Goal: Task Accomplishment & Management: Manage account settings

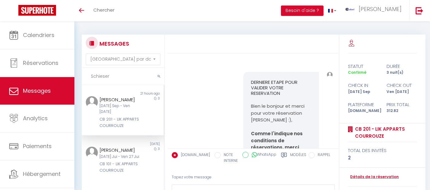
select select "message"
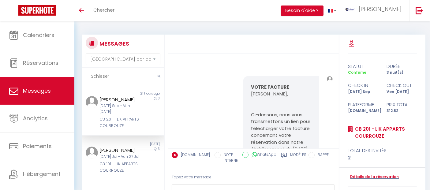
drag, startPoint x: 109, startPoint y: 76, endPoint x: 84, endPoint y: 73, distance: 25.6
click at [84, 73] on input "Schieser" at bounding box center [123, 76] width 83 height 17
paste input "[PERSON_NAME]"
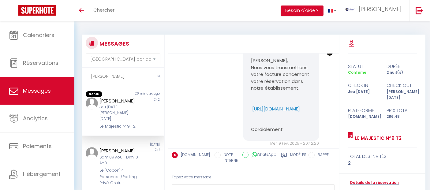
scroll to position [3312, 0]
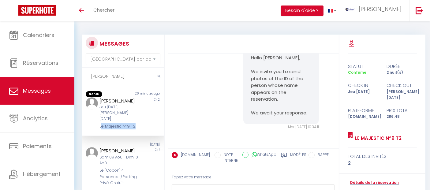
drag, startPoint x: 136, startPoint y: 120, endPoint x: 99, endPoint y: 121, distance: 36.7
click at [99, 121] on div "[PERSON_NAME] Jeu [DATE] - [PERSON_NAME] [DATE] Le Majestic N°9 T2" at bounding box center [119, 113] width 48 height 32
click at [150, 29] on div "MESSAGES Trier par date de réservation [GEOGRAPHIC_DATA] par date de message [P…" at bounding box center [252, 129] width 341 height 201
drag, startPoint x: 137, startPoint y: 120, endPoint x: 96, endPoint y: 119, distance: 41.0
click at [96, 119] on div "[PERSON_NAME] Jeu [DATE] - [PERSON_NAME] [DATE] Le Majestic N°9 T2" at bounding box center [119, 113] width 48 height 32
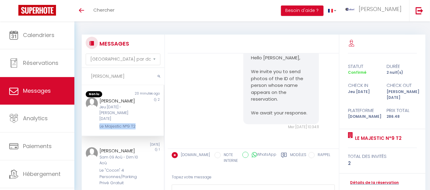
copy div "Le Majestic N°9 T2"
drag, startPoint x: 140, startPoint y: 101, endPoint x: 118, endPoint y: 98, distance: 22.0
click at [118, 98] on div "[PERSON_NAME] Jeu [DATE] - [PERSON_NAME] [DATE] Le Majestic N°9 T2 2" at bounding box center [123, 113] width 82 height 32
click at [162, 29] on div "MESSAGES Trier par date de réservation [GEOGRAPHIC_DATA] par date de message [P…" at bounding box center [252, 129] width 341 height 201
drag, startPoint x: 137, startPoint y: 101, endPoint x: 99, endPoint y: 100, distance: 37.9
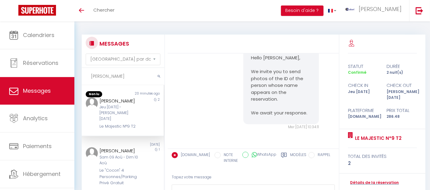
click at [99, 100] on div "[PERSON_NAME] Jeu [DATE] - [PERSON_NAME] [DATE] Le Majestic N°9 T2" at bounding box center [119, 113] width 48 height 32
copy div "[PERSON_NAME]"
drag, startPoint x: 117, startPoint y: 77, endPoint x: 88, endPoint y: 77, distance: 29.1
click at [88, 77] on input "[PERSON_NAME]" at bounding box center [123, 76] width 83 height 17
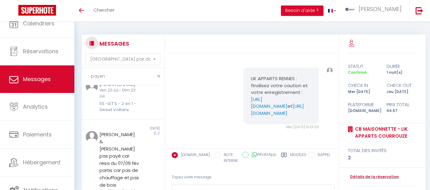
scroll to position [340, 0]
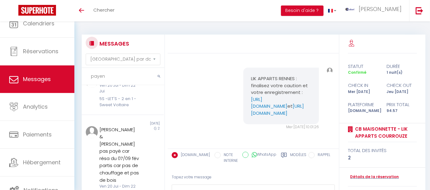
type input "payen"
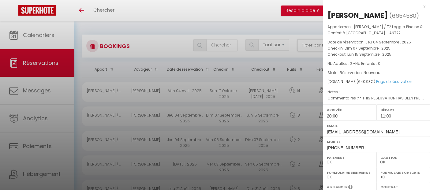
select select "not_cancelled"
click at [418, 7] on div "x" at bounding box center [374, 6] width 102 height 7
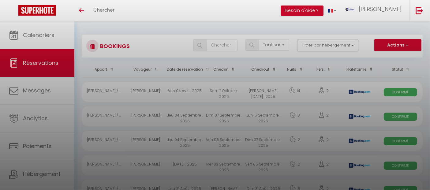
checkbox input "false"
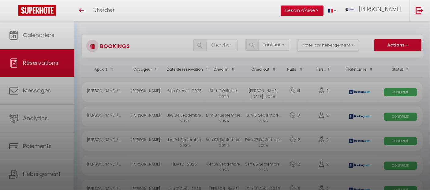
checkbox input "false"
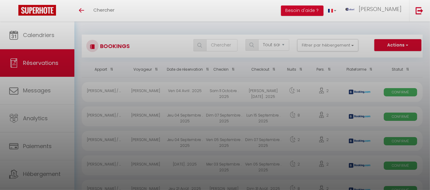
checkbox input "false"
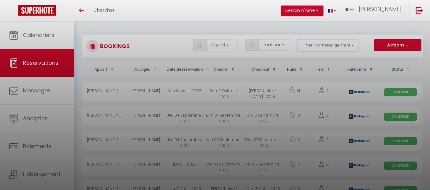
checkbox input "false"
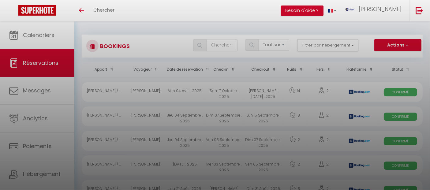
checkbox input "false"
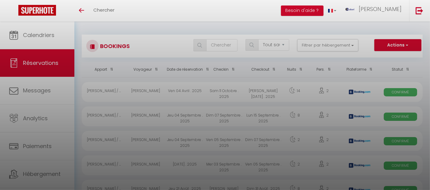
checkbox input "false"
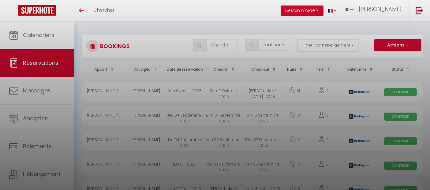
checkbox input "false"
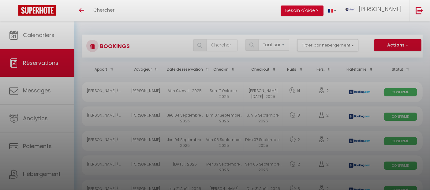
checkbox input "false"
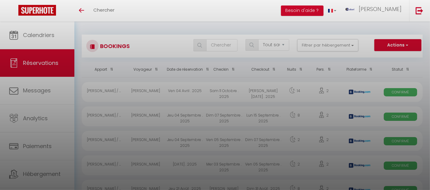
checkbox input "false"
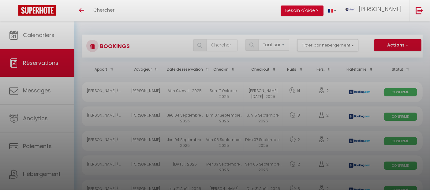
checkbox input "false"
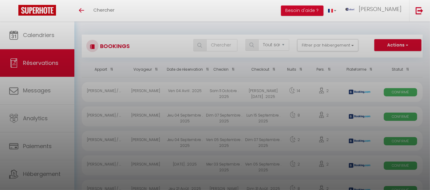
checkbox input "false"
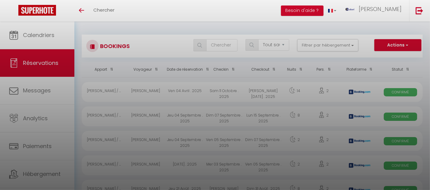
checkbox input "false"
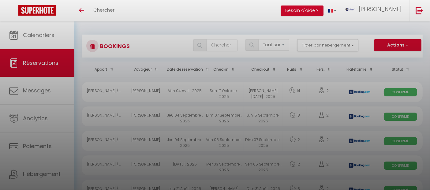
checkbox input "false"
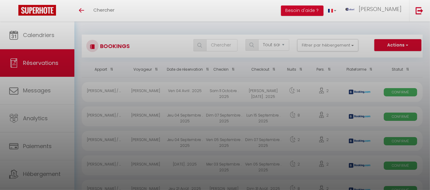
checkbox input "false"
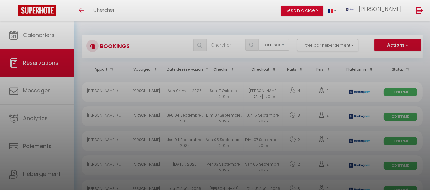
checkbox input "false"
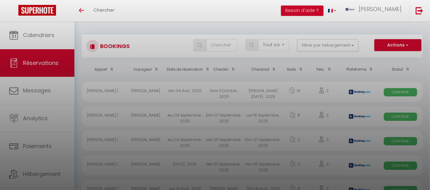
checkbox input "false"
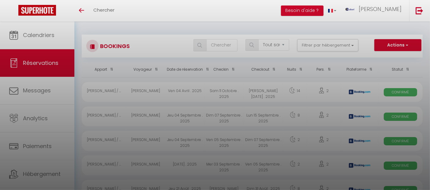
checkbox input "false"
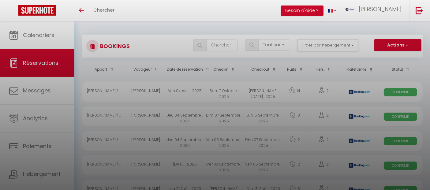
checkbox input "false"
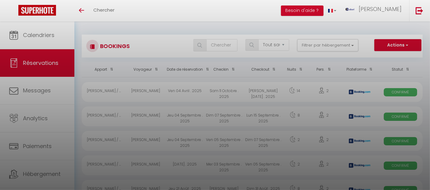
checkbox input "false"
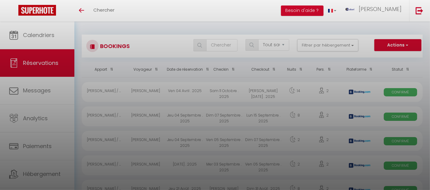
checkbox input "false"
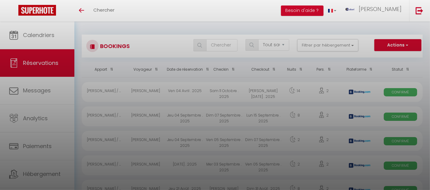
checkbox input "false"
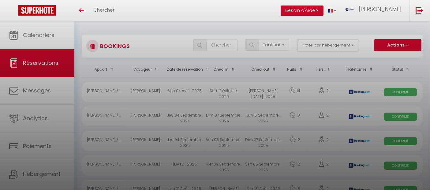
checkbox input "false"
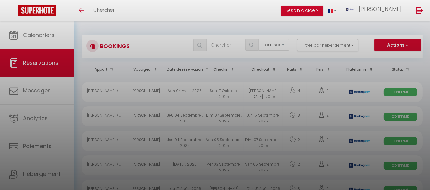
checkbox input "false"
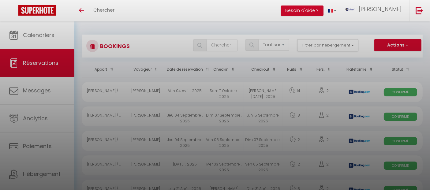
checkbox input "false"
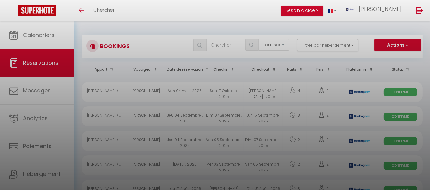
checkbox input "false"
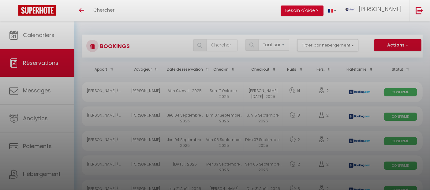
checkbox input "false"
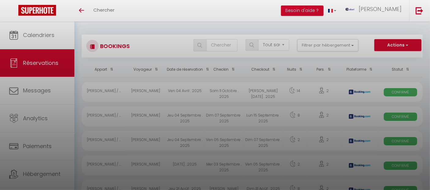
checkbox input "false"
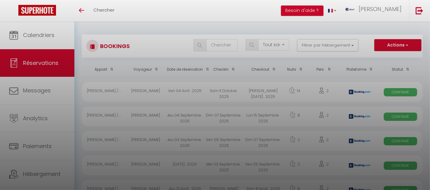
checkbox input "false"
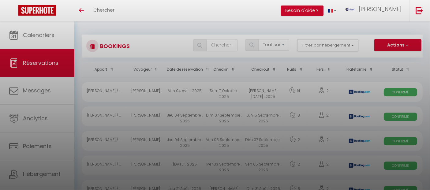
checkbox input "false"
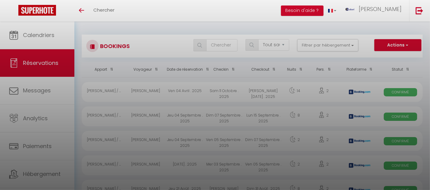
checkbox input "false"
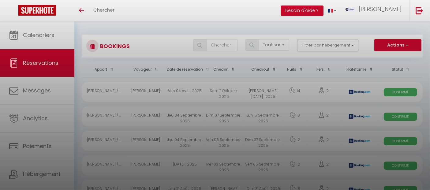
checkbox input "false"
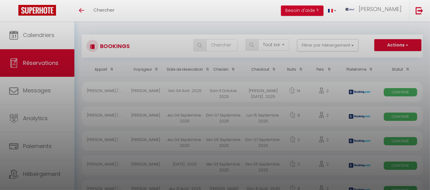
checkbox input "false"
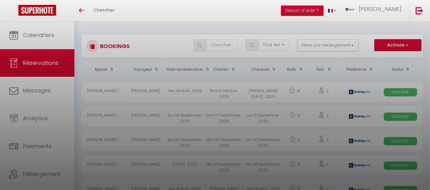
checkbox input "false"
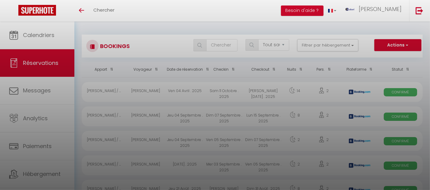
checkbox input "false"
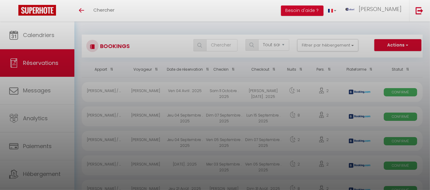
checkbox input "false"
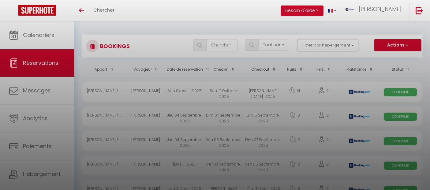
checkbox input "false"
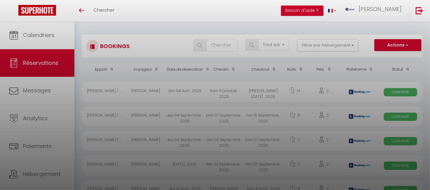
checkbox input "false"
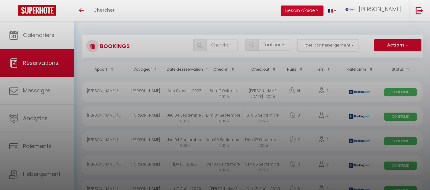
checkbox input "false"
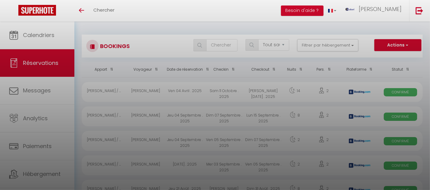
checkbox input "false"
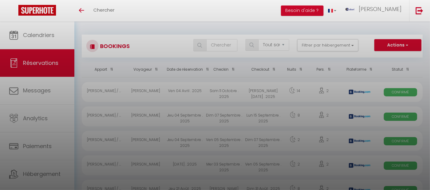
checkbox input "false"
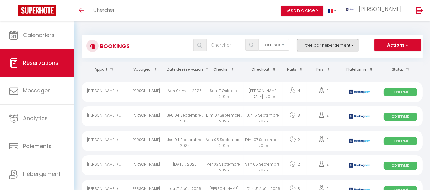
click at [325, 45] on button "Filtrer par hébergement" at bounding box center [327, 45] width 61 height 12
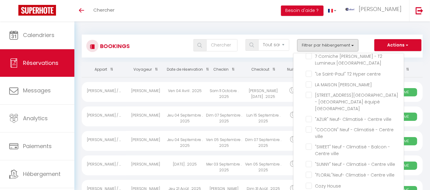
click at [149, 43] on div "Tous les statuts Annulé Confirmé Non Confirmé Tout sauf annulé No Show Request …" at bounding box center [265, 45] width 311 height 12
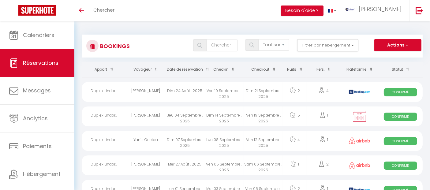
click at [151, 115] on div "Amanda Roche" at bounding box center [145, 116] width 39 height 20
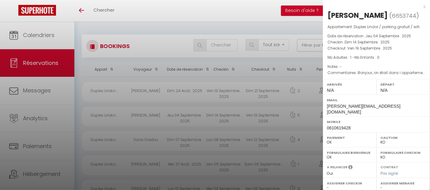
drag, startPoint x: 383, startPoint y: 16, endPoint x: 325, endPoint y: 11, distance: 58.4
click at [325, 11] on div "Amanda Roche ( 6653744 ) Appartement : Duplex Lindor / parking gratuit / wifi D…" at bounding box center [376, 133] width 107 height 246
copy div "Amanda Roche"
click at [216, 9] on div at bounding box center [215, 95] width 430 height 190
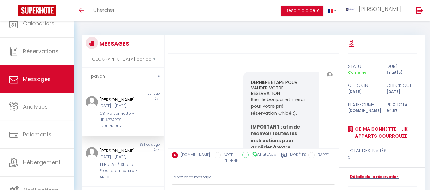
select select "message"
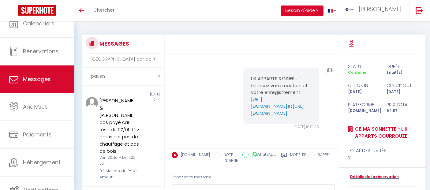
drag, startPoint x: 120, startPoint y: 81, endPoint x: 87, endPoint y: 74, distance: 34.1
click at [87, 74] on input "payen" at bounding box center [123, 76] width 83 height 17
paste input "Vittery"
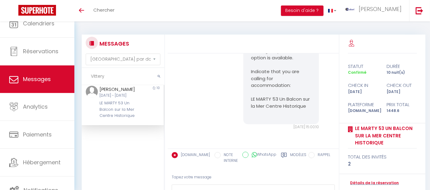
scroll to position [0, 0]
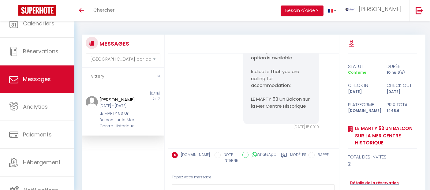
type input "Vittery"
